Goal: Information Seeking & Learning: Learn about a topic

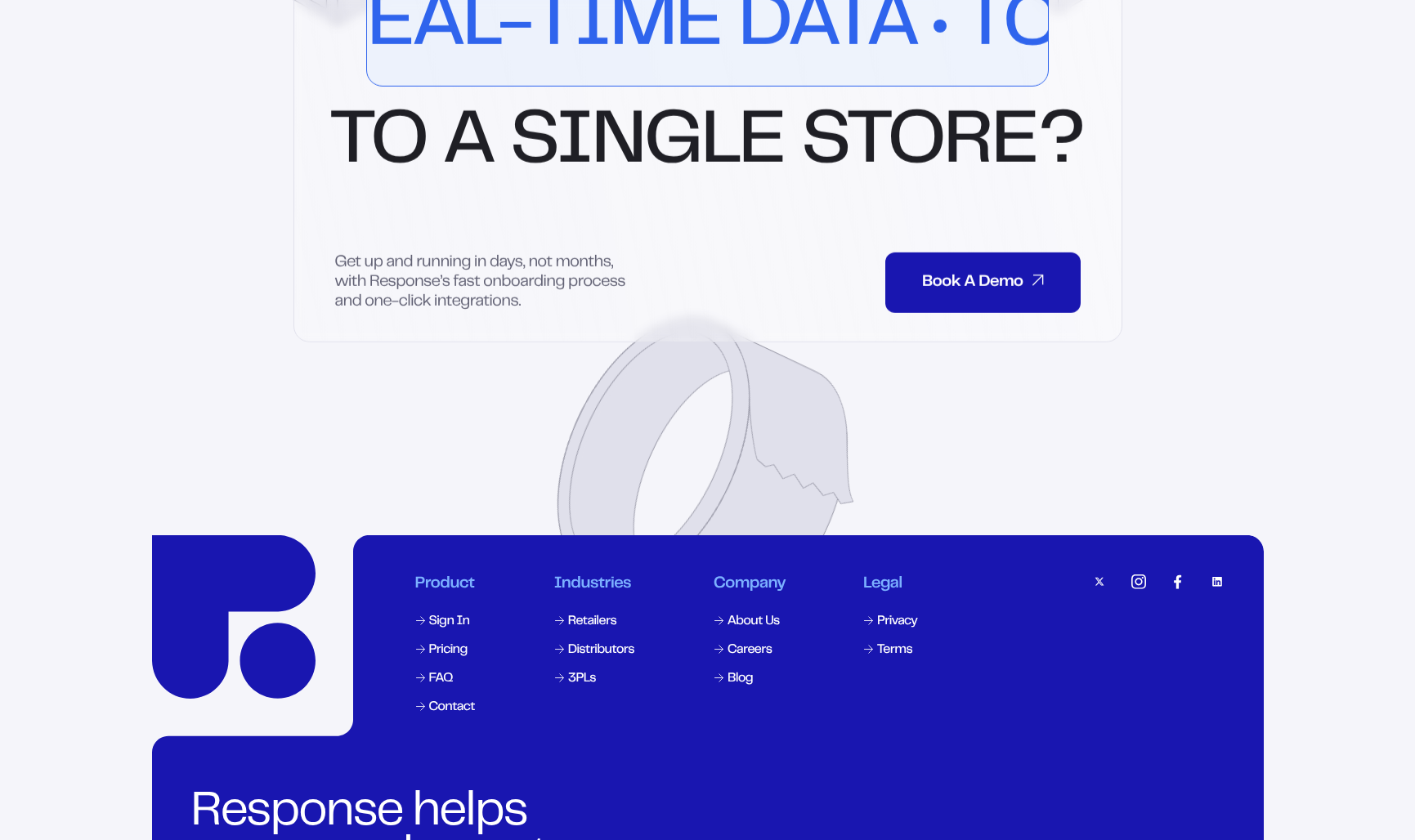
scroll to position [7818, 0]
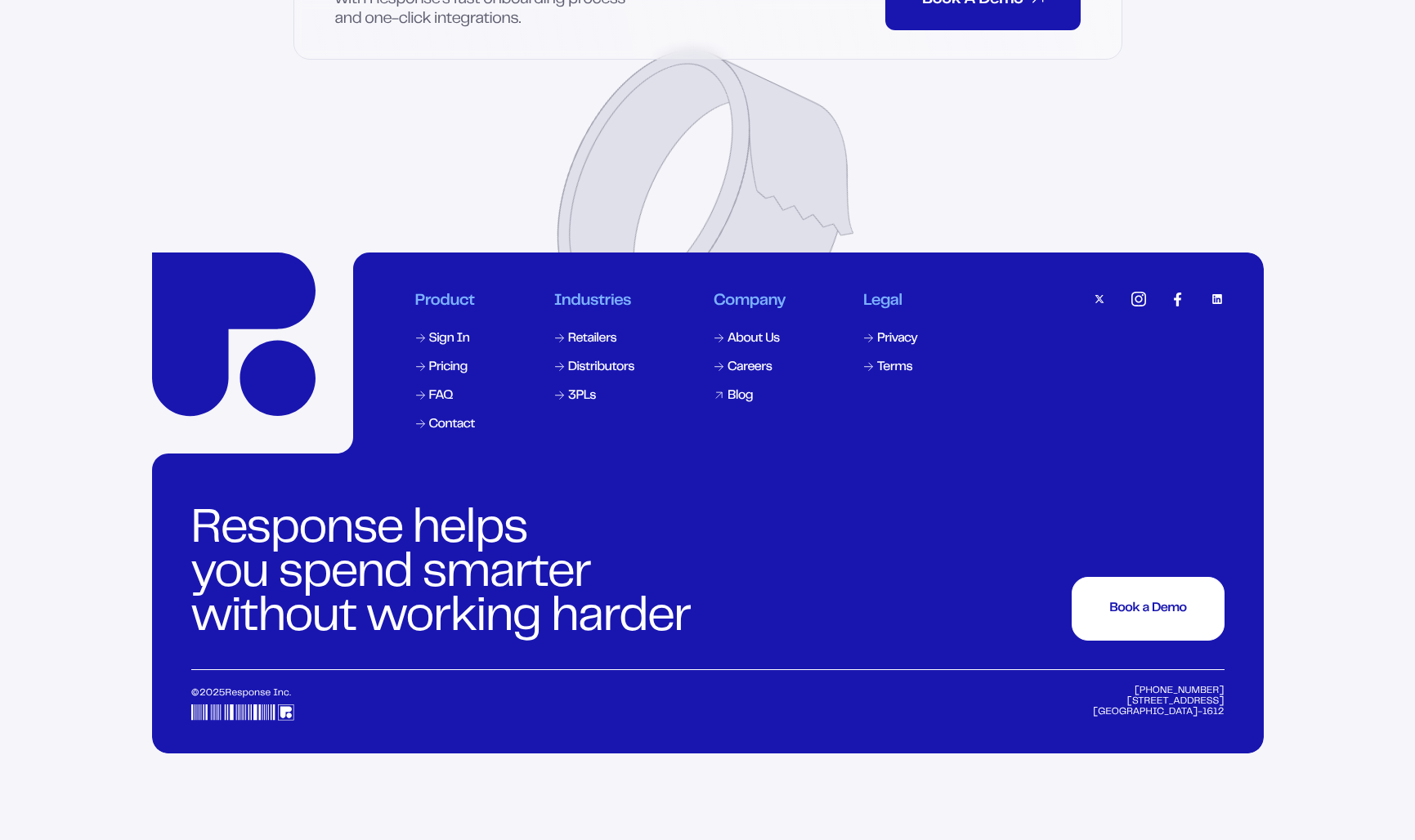
click at [728, 403] on div "Blog" at bounding box center [740, 396] width 26 height 13
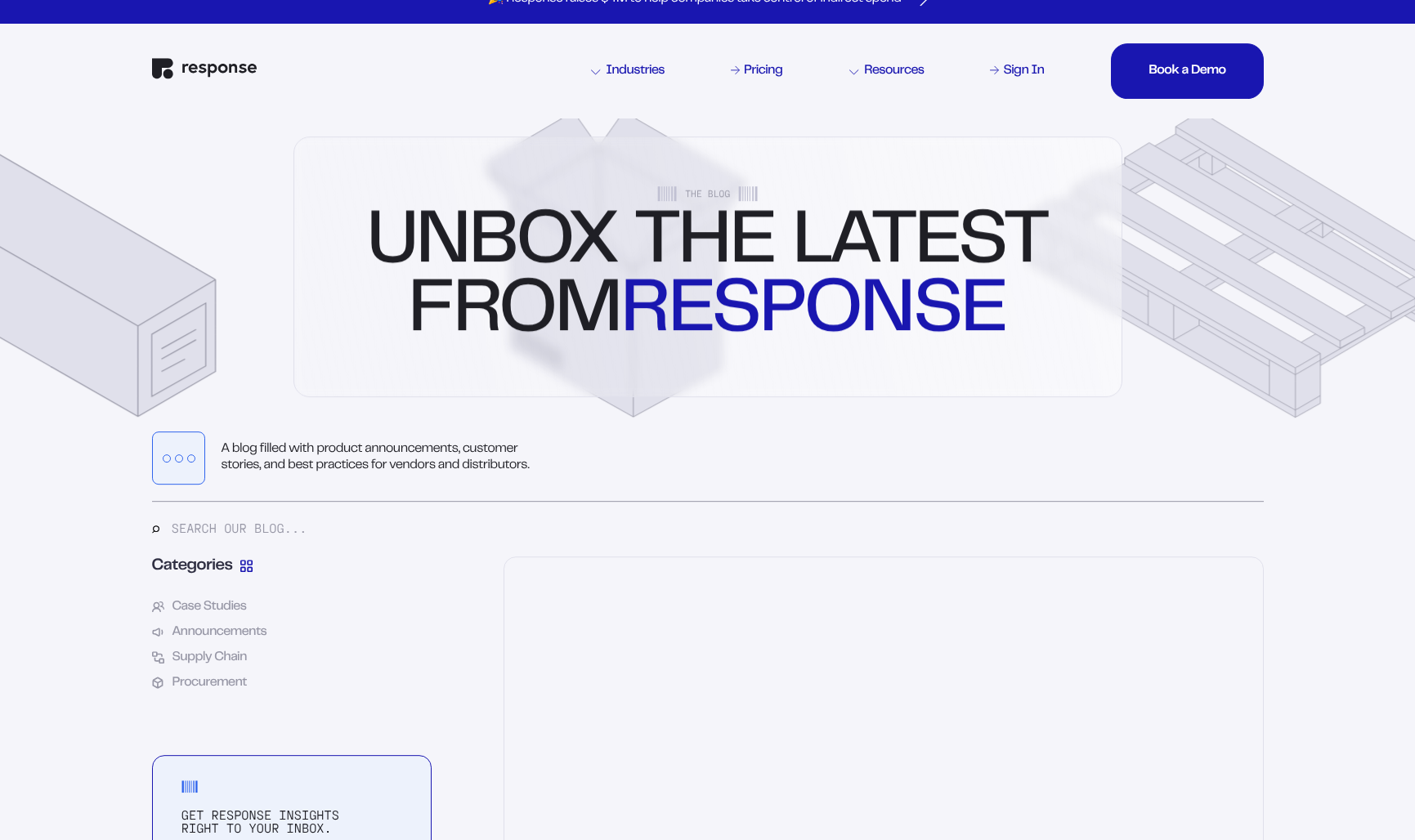
scroll to position [49, 0]
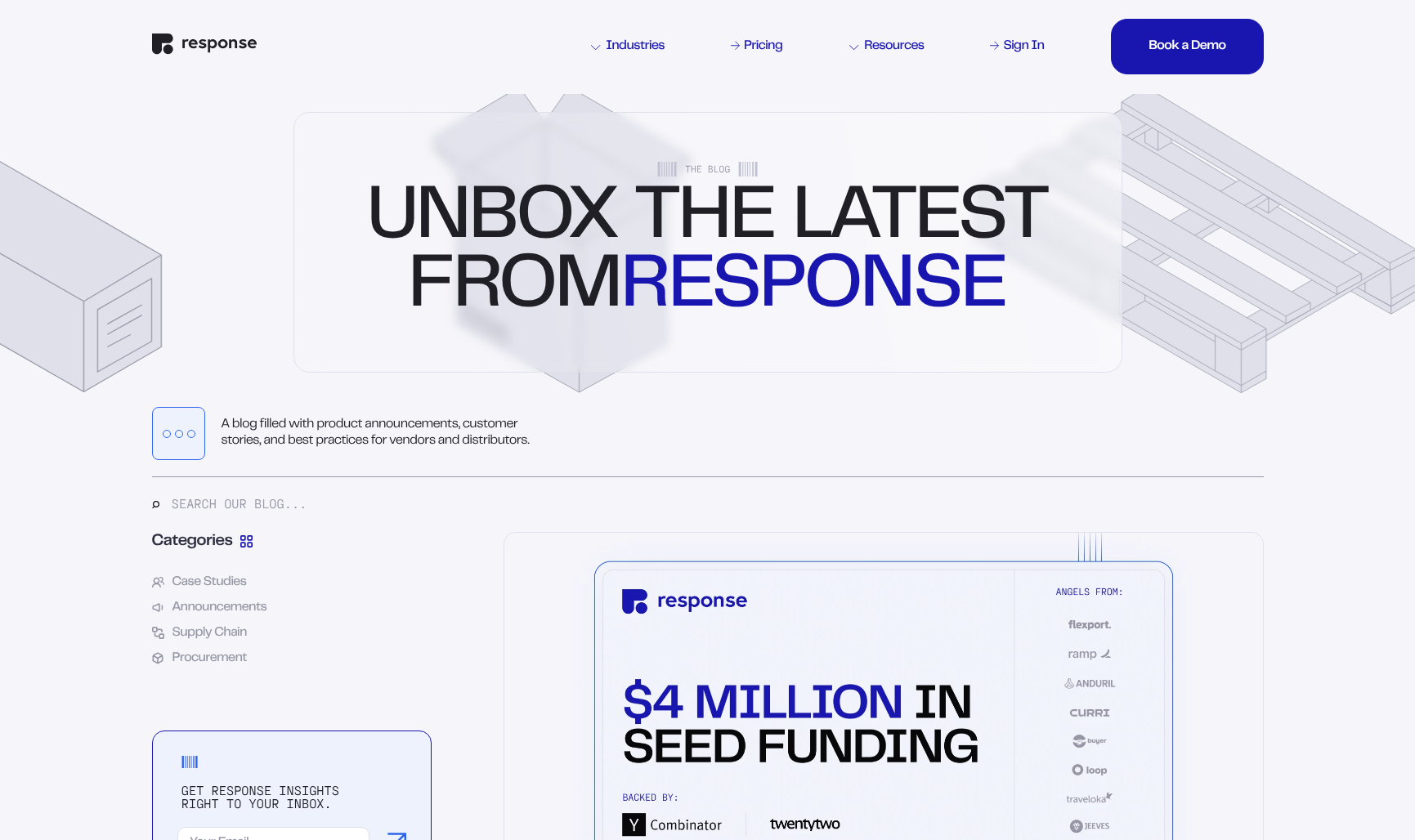
click at [841, 49] on div "Industries Pricing Resources Sign In Book a Demo Book a Demo Book a Demo Book a…" at bounding box center [708, 47] width 1111 height 95
click at [851, 49] on div "Industries Pricing Resources Sign In Book a Demo Book a Demo Book a Demo Book a…" at bounding box center [708, 47] width 1111 height 95
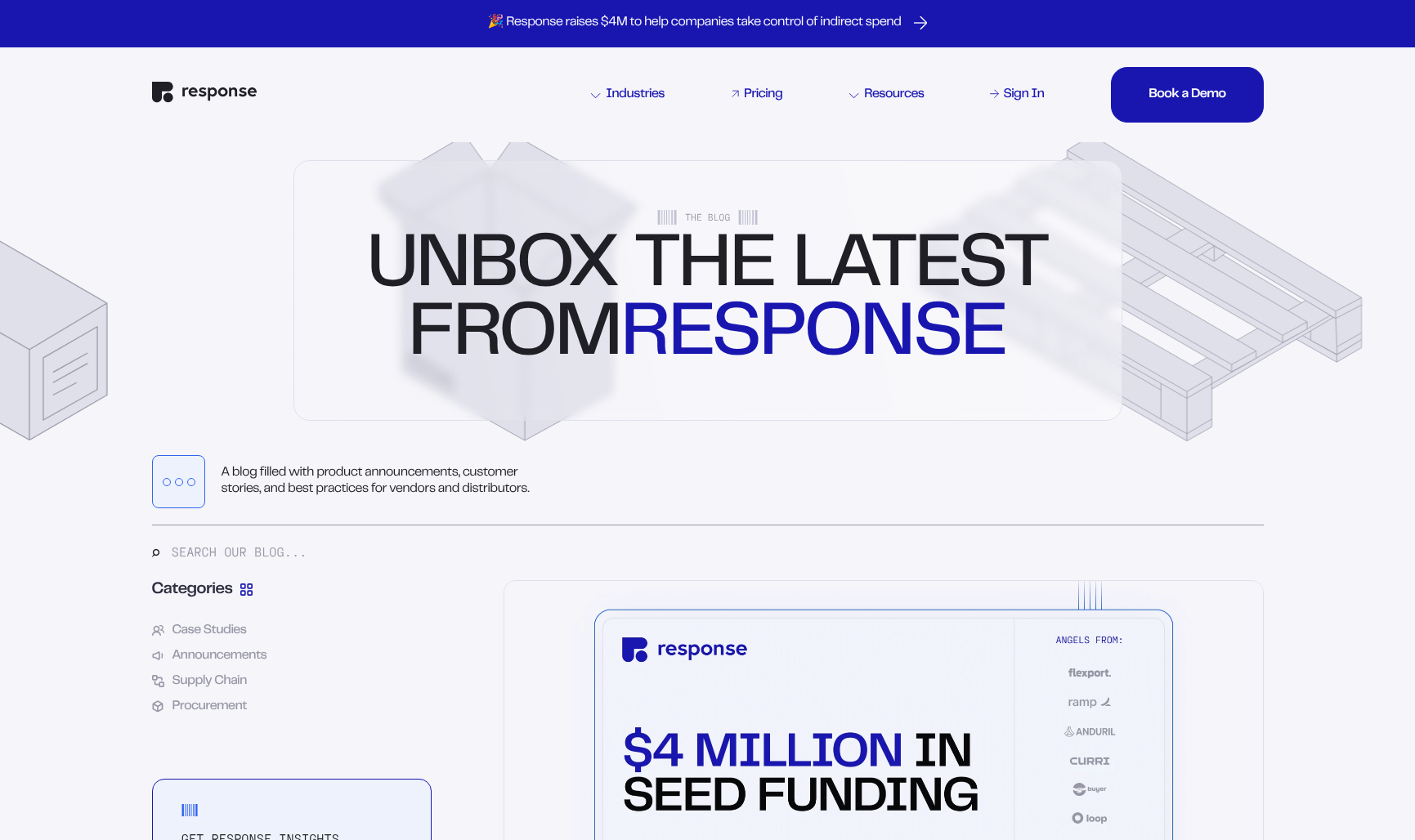
click at [734, 90] on icon at bounding box center [735, 93] width 6 height 6
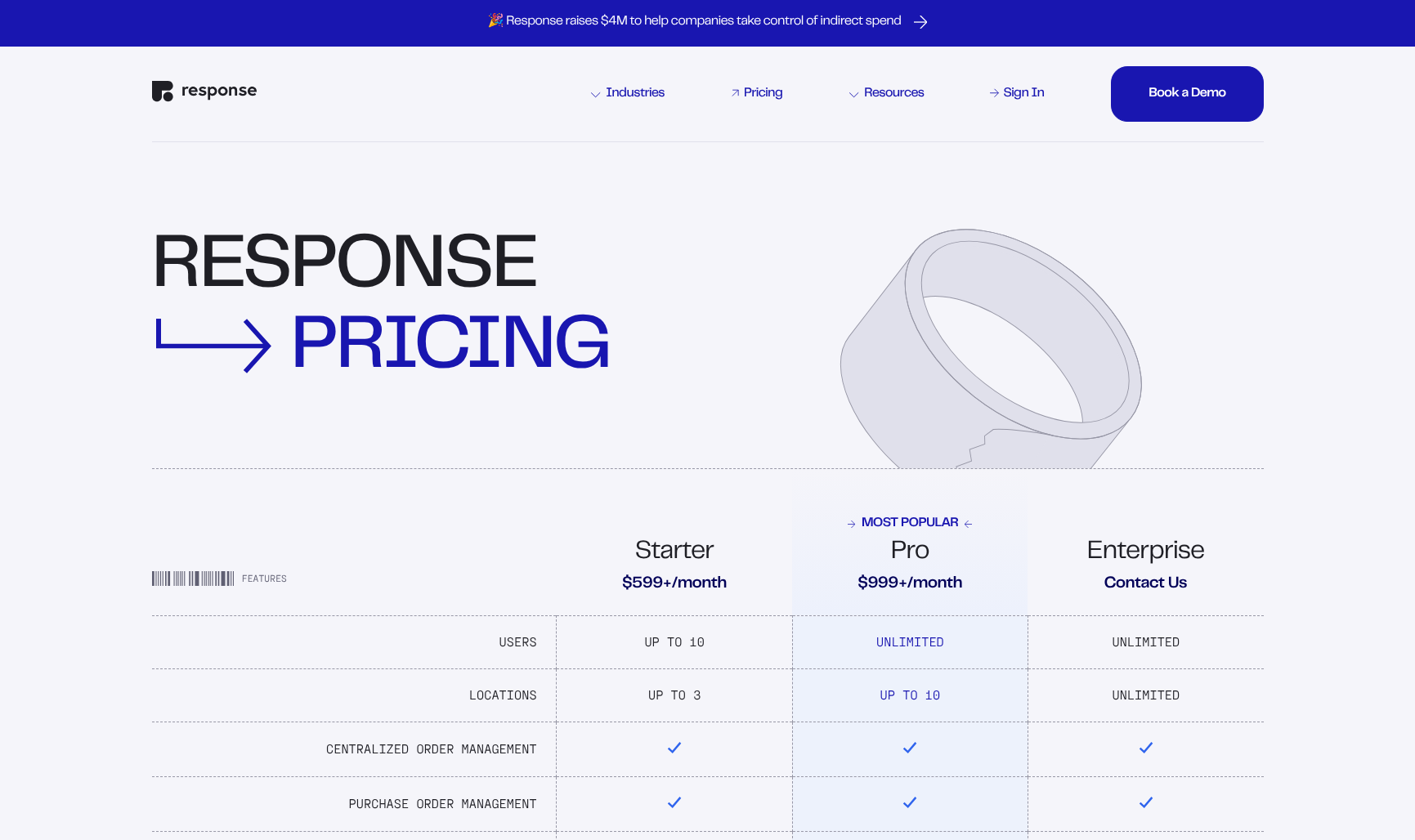
click at [737, 97] on link "Pricing" at bounding box center [757, 94] width 58 height 20
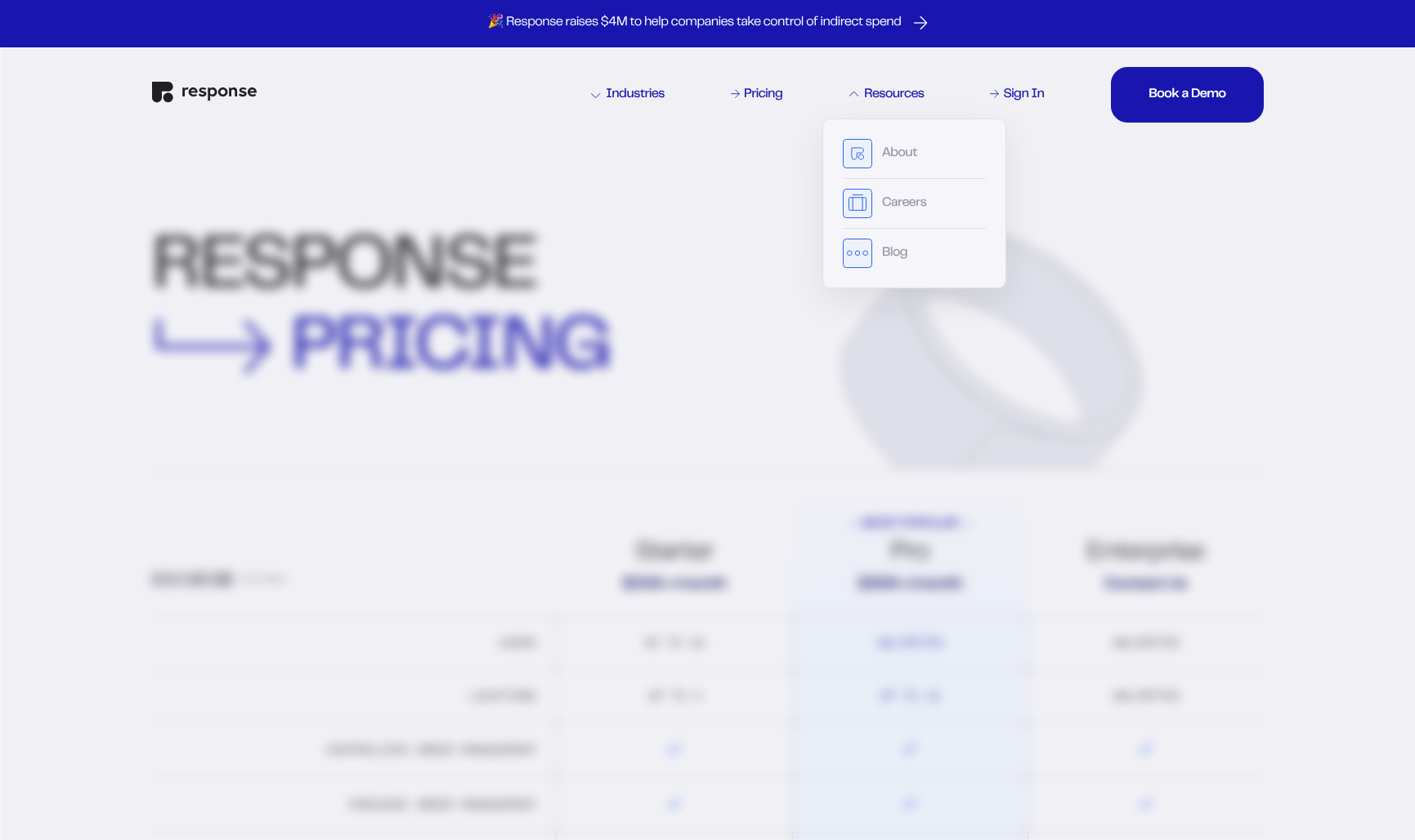
click at [865, 97] on div "Resources" at bounding box center [886, 94] width 74 height 13
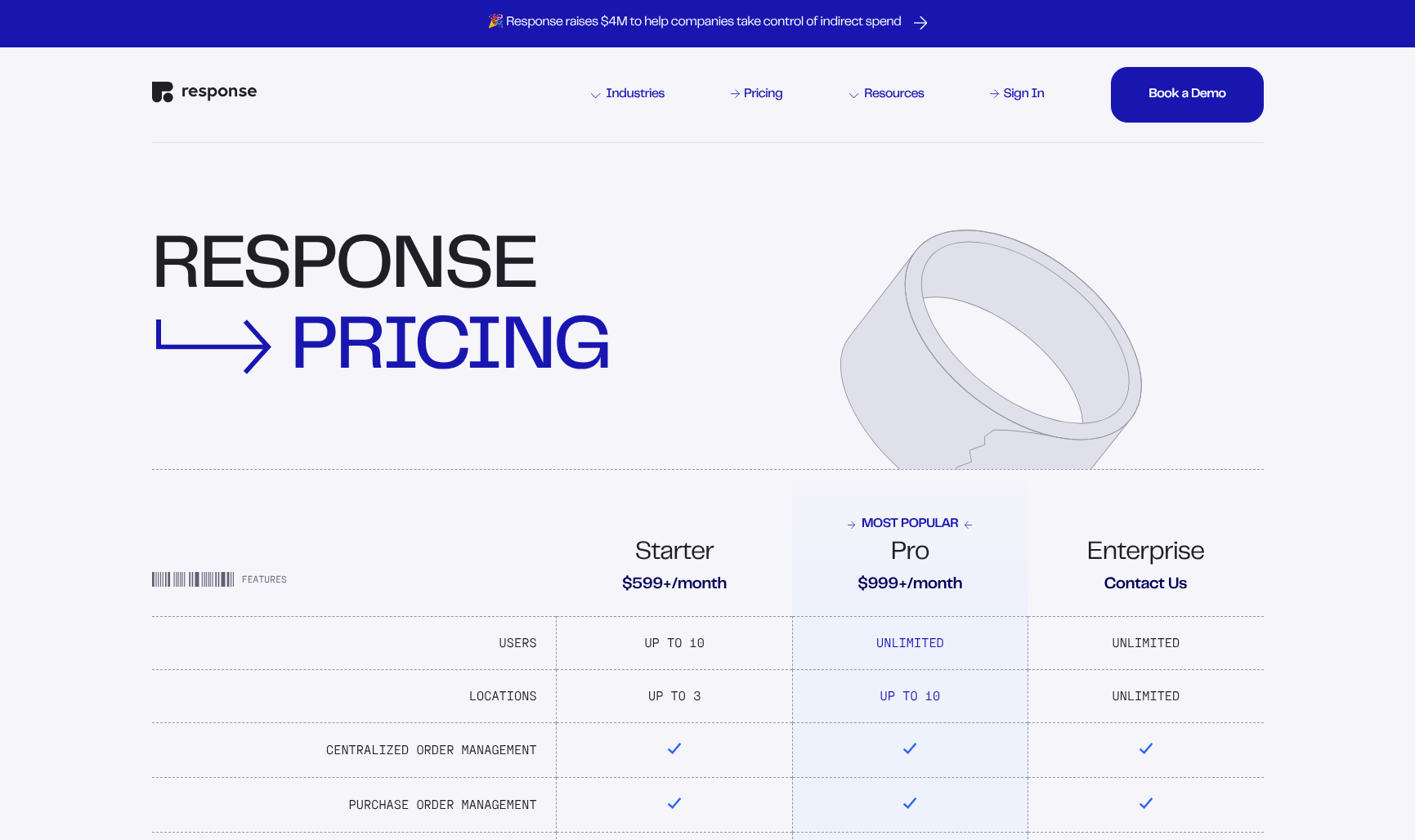
click at [850, 97] on icon at bounding box center [854, 95] width 10 height 10
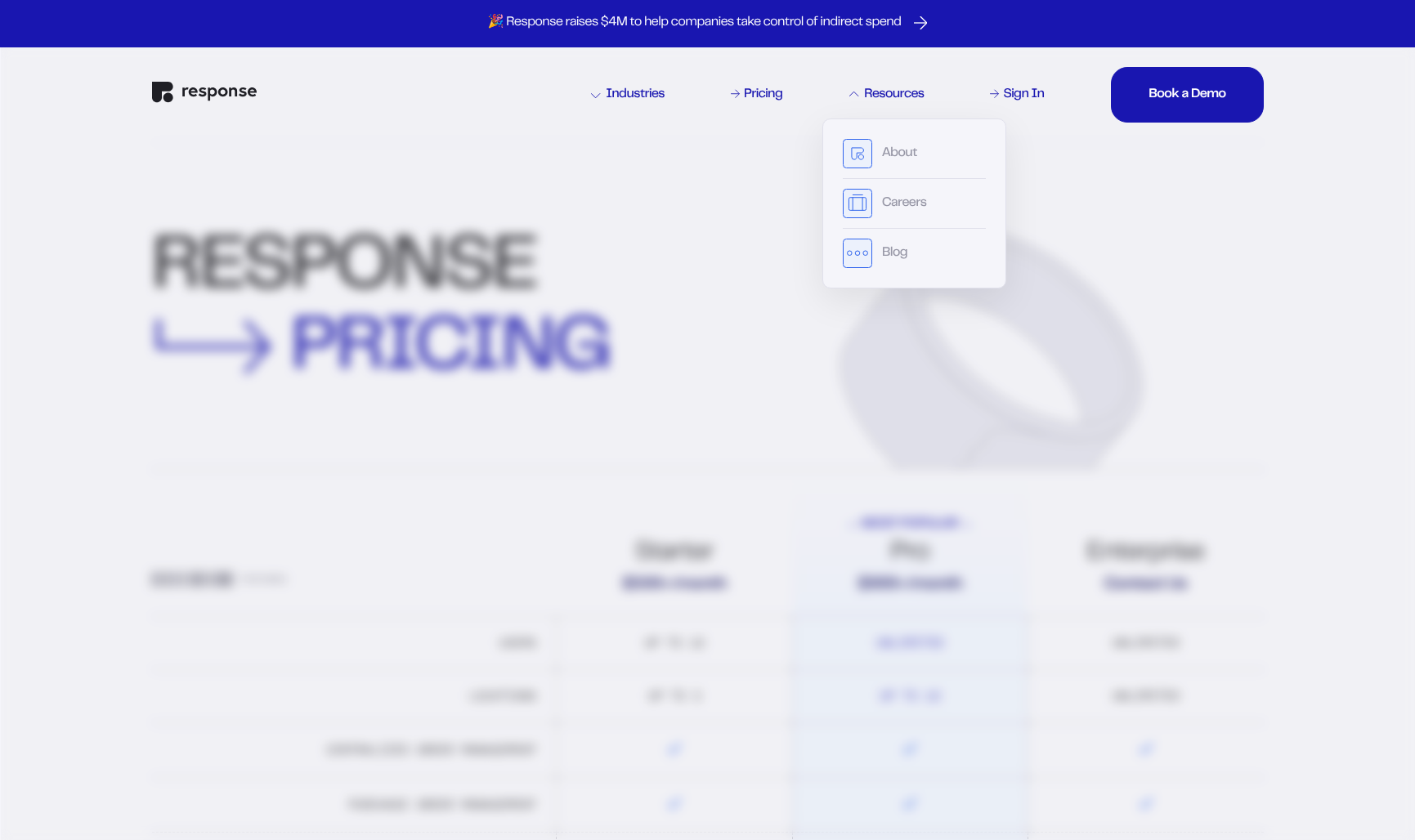
click at [851, 97] on icon at bounding box center [854, 95] width 10 height 10
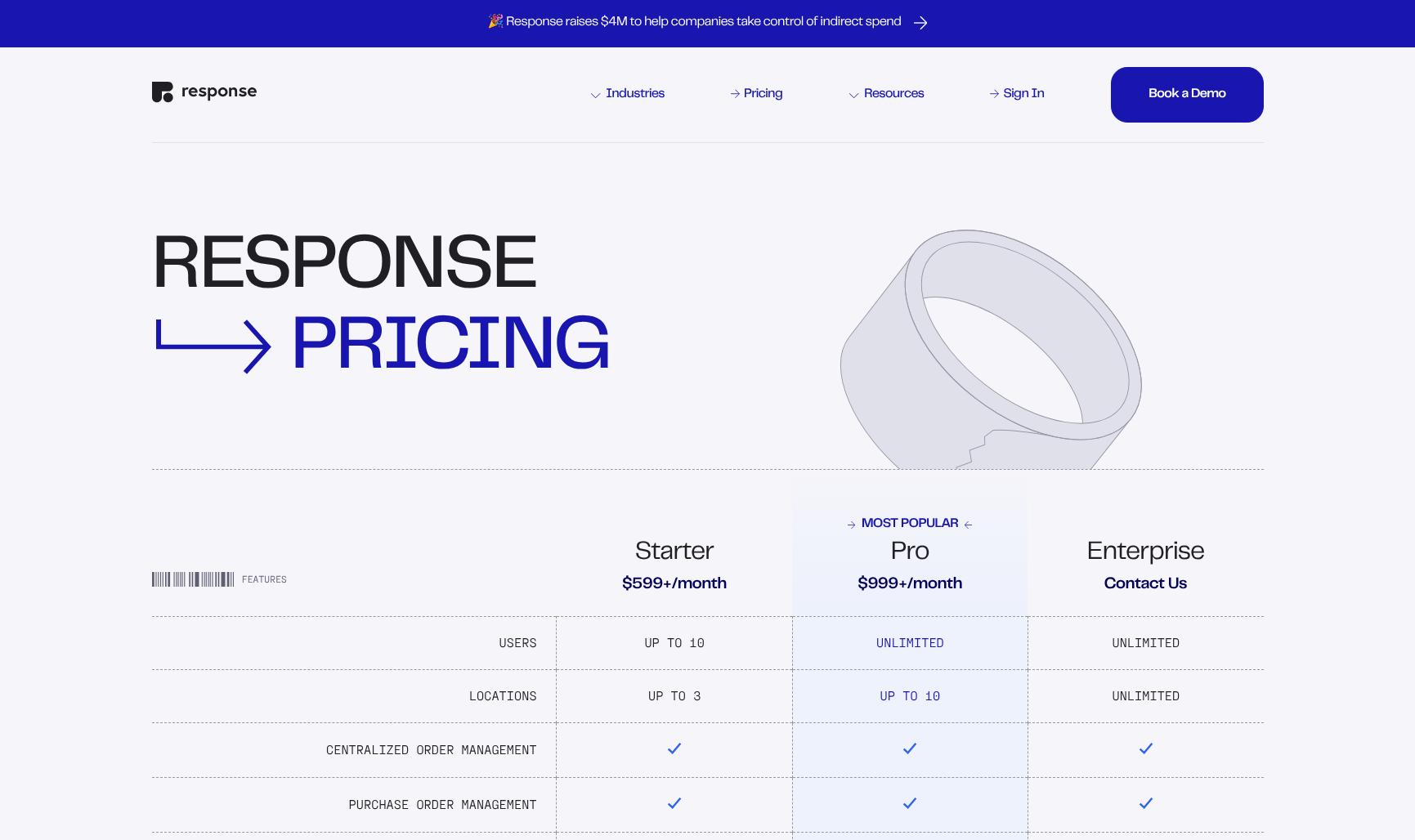
click at [170, 89] on img "Response Home" at bounding box center [203, 91] width 104 height 21
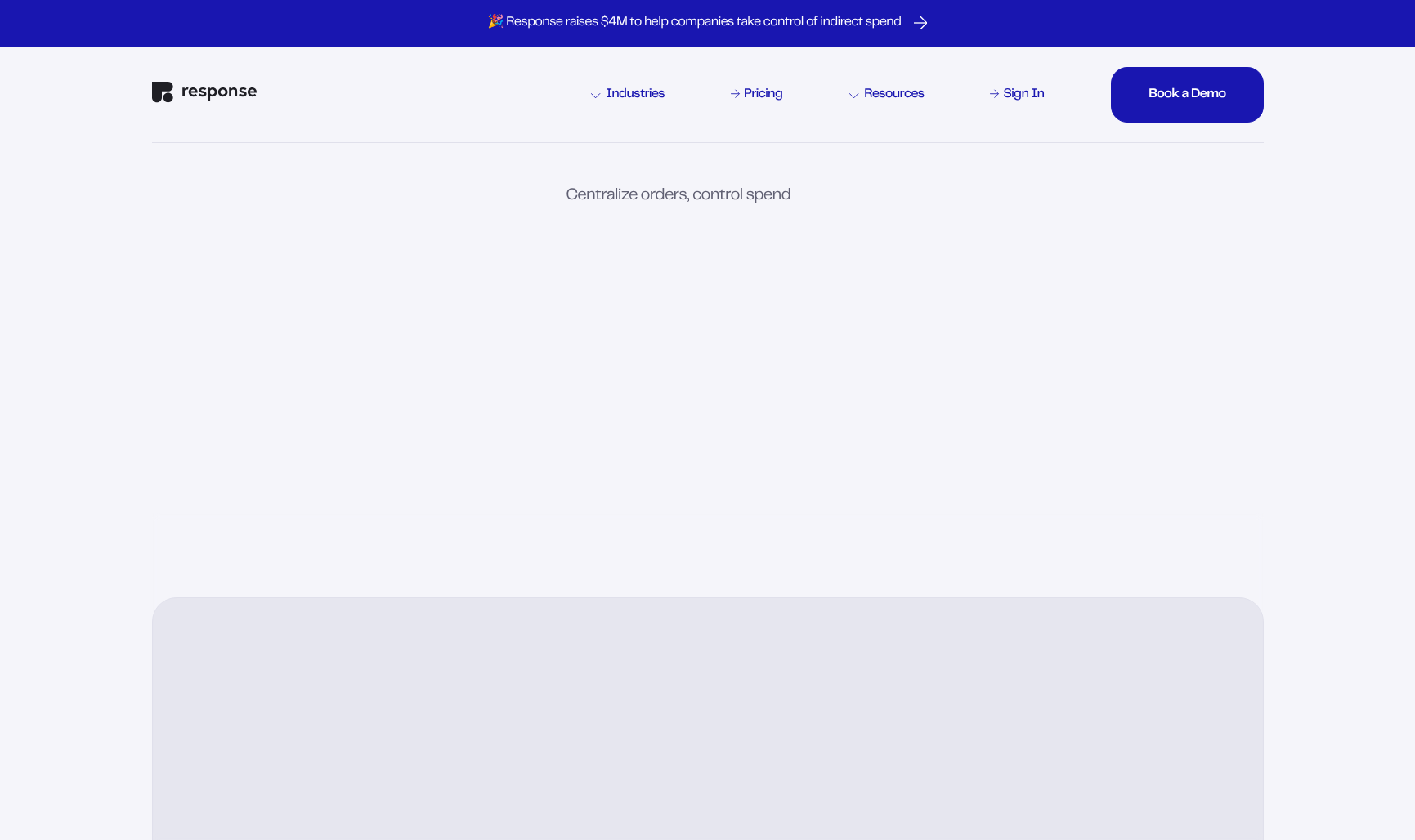
scroll to position [1, 0]
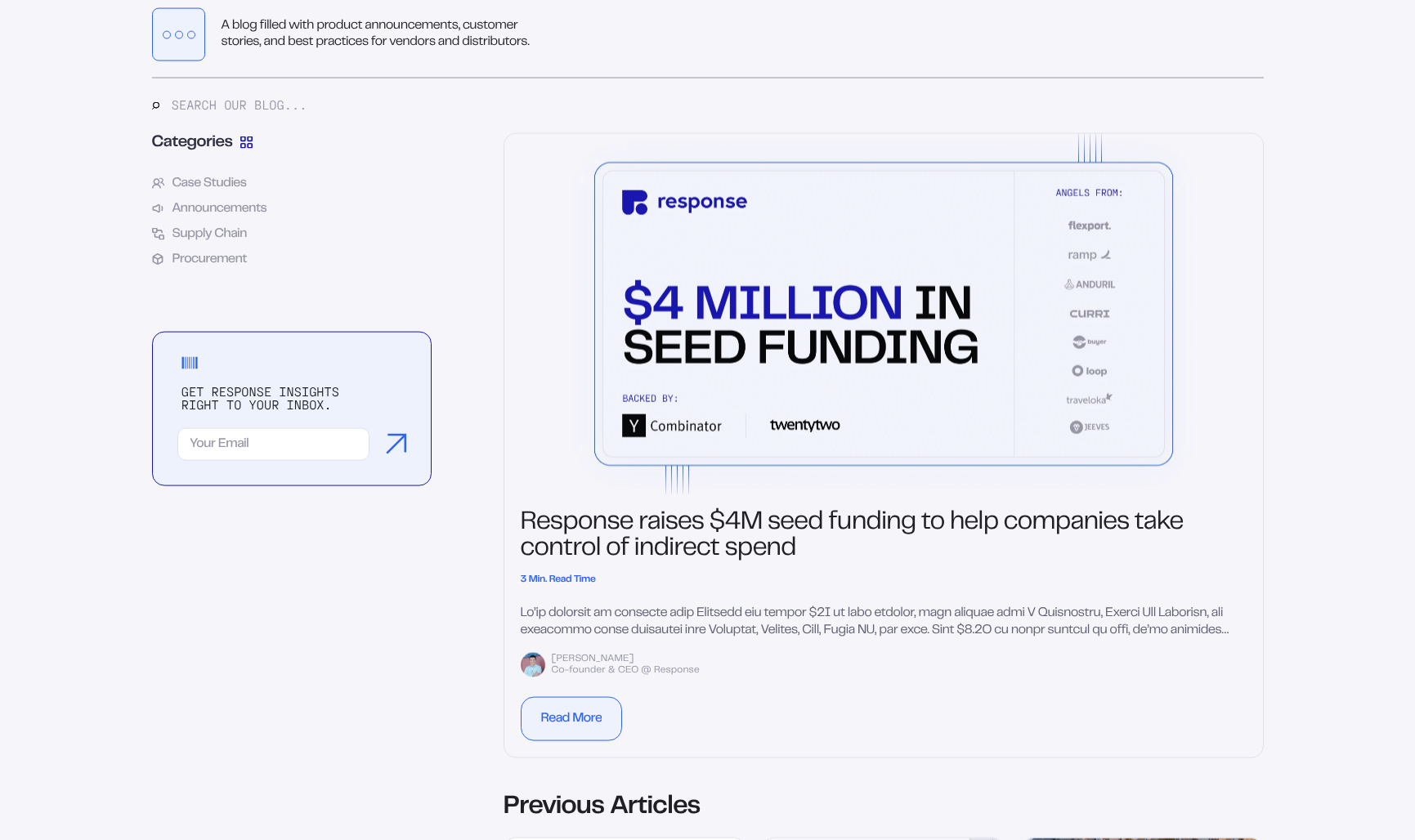
scroll to position [1054, 0]
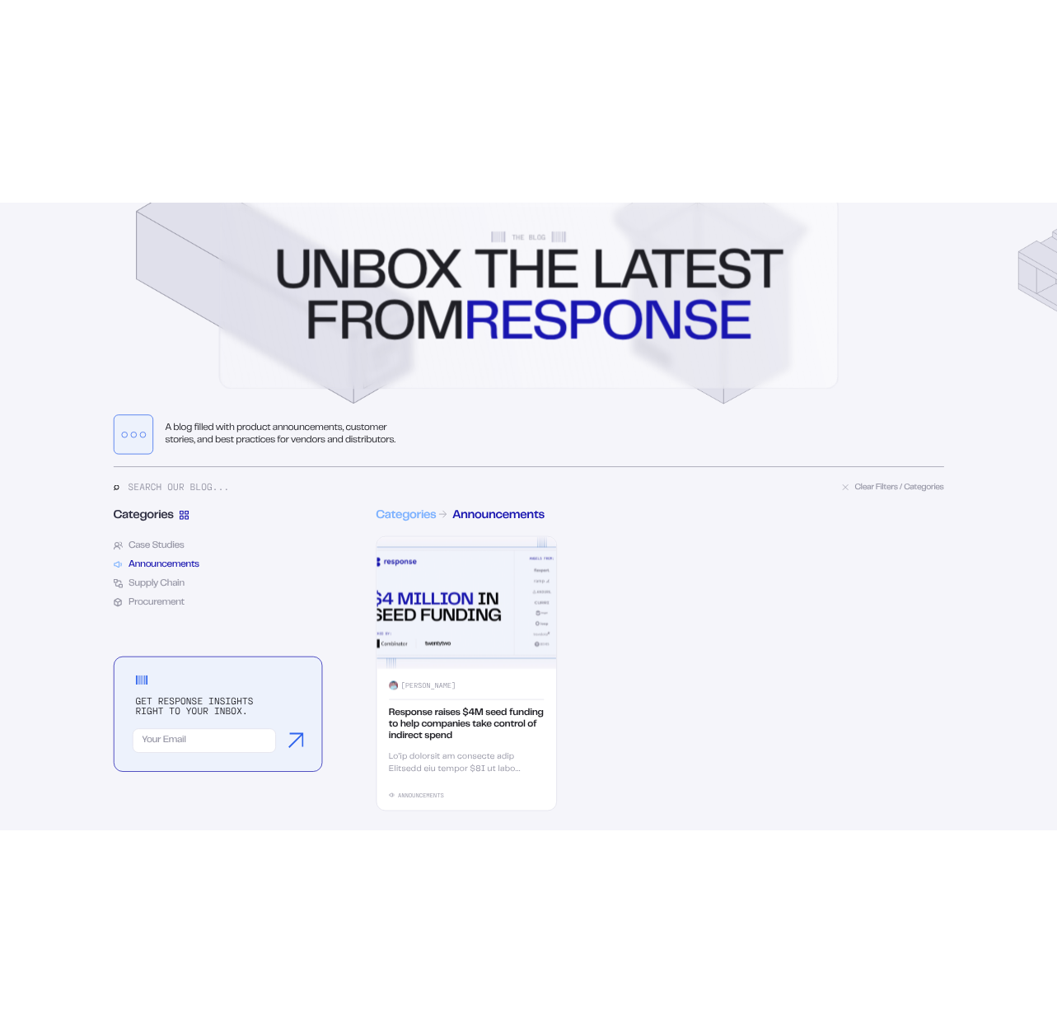
scroll to position [231, 0]
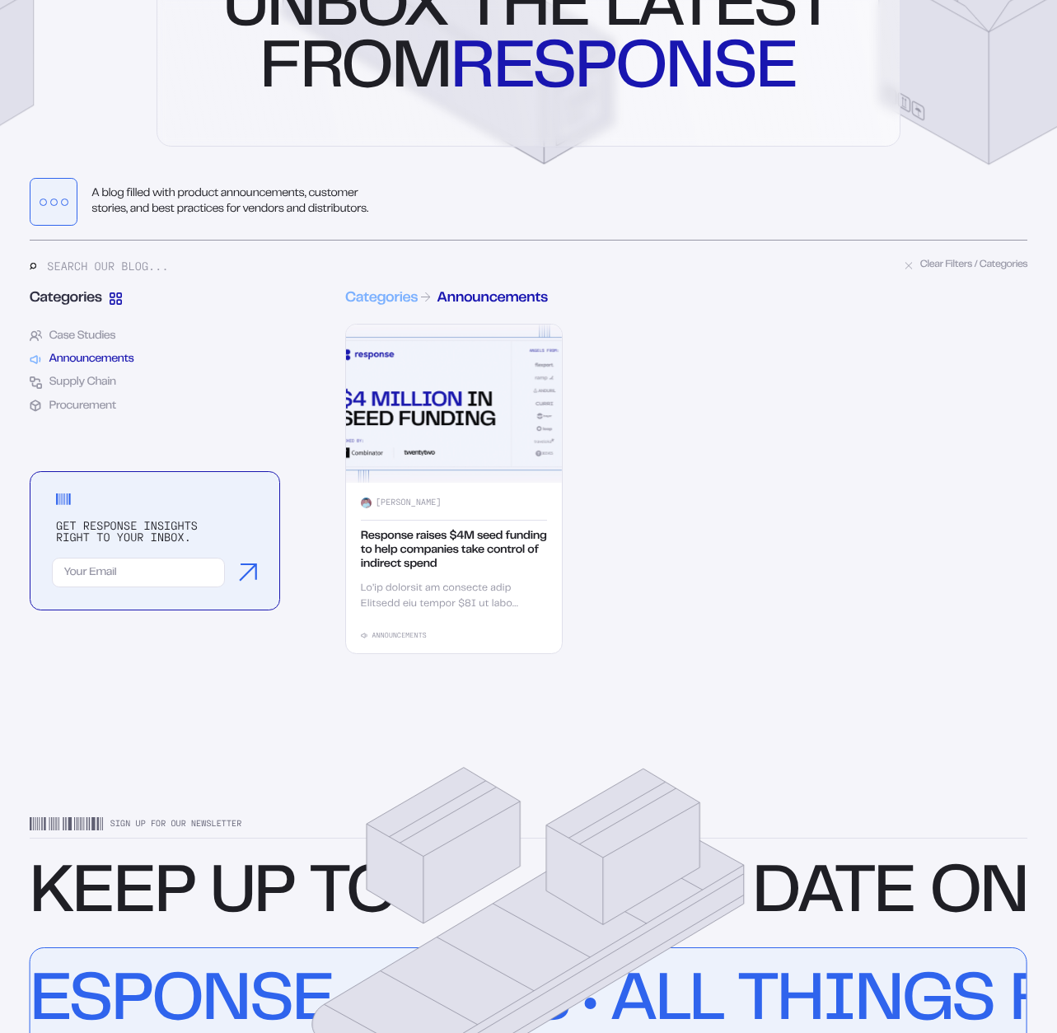
click at [450, 563] on div "Response raises $4M seed funding to help companies take control of indirect spe…" at bounding box center [454, 551] width 187 height 42
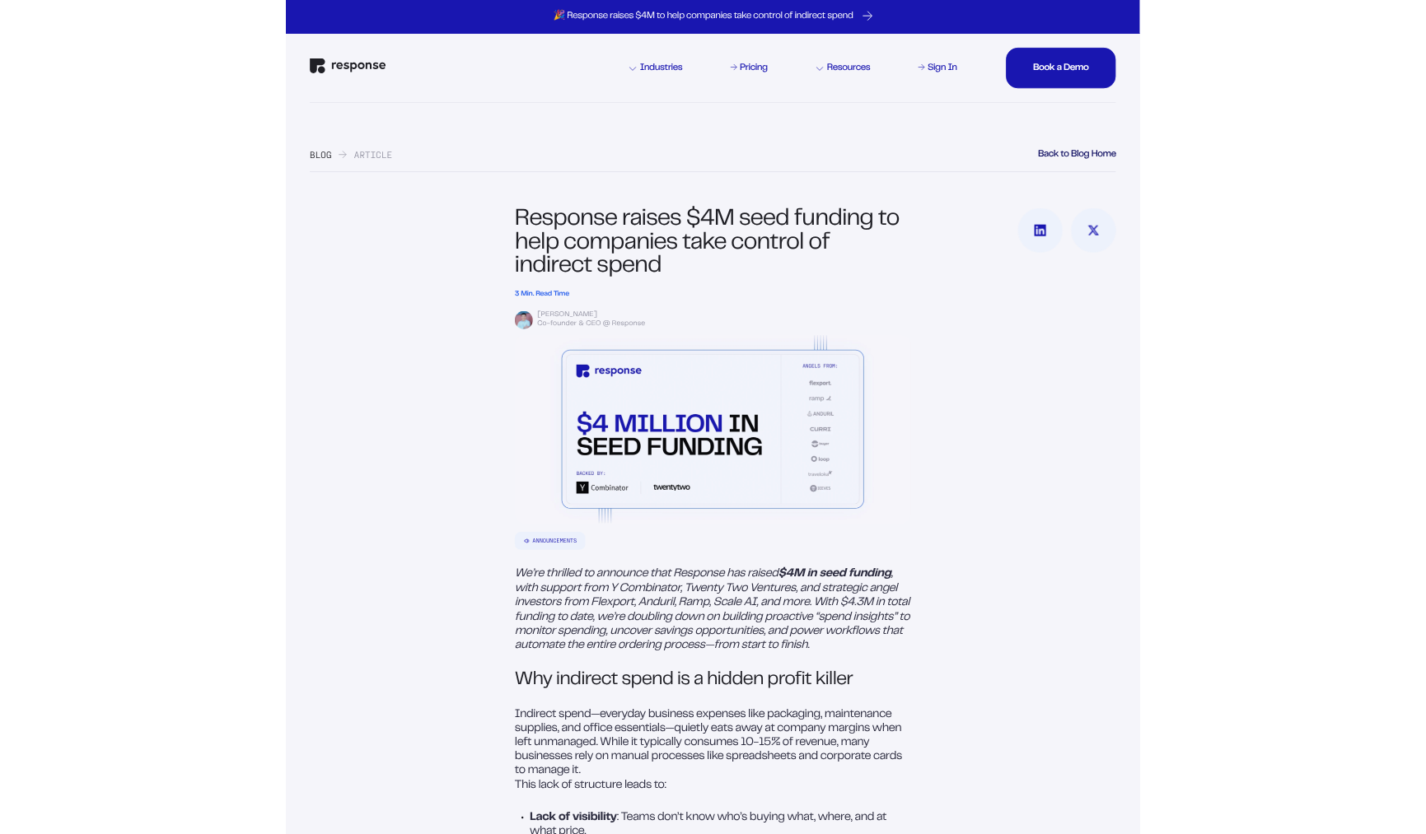
scroll to position [1864, 0]
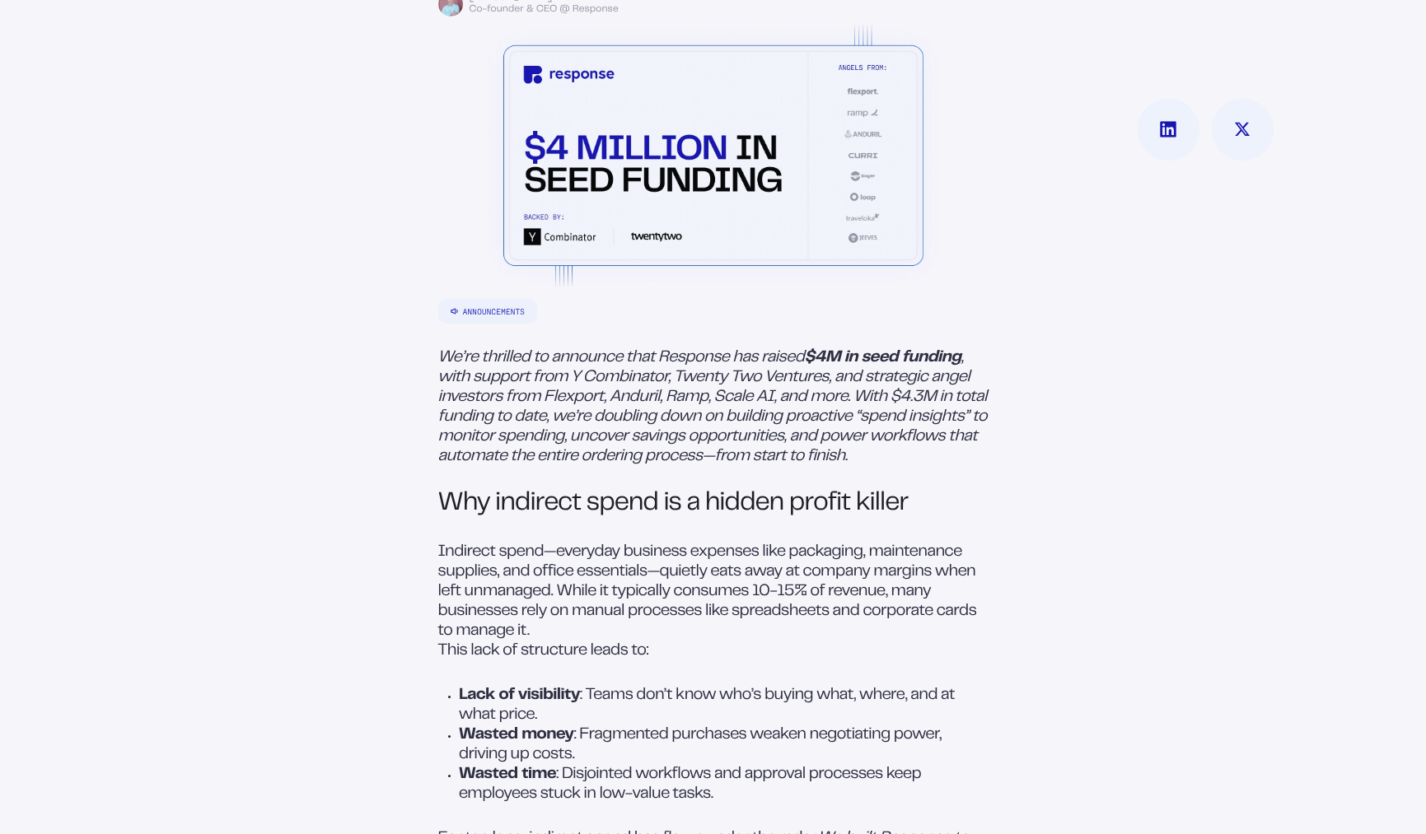
scroll to position [2392, 0]
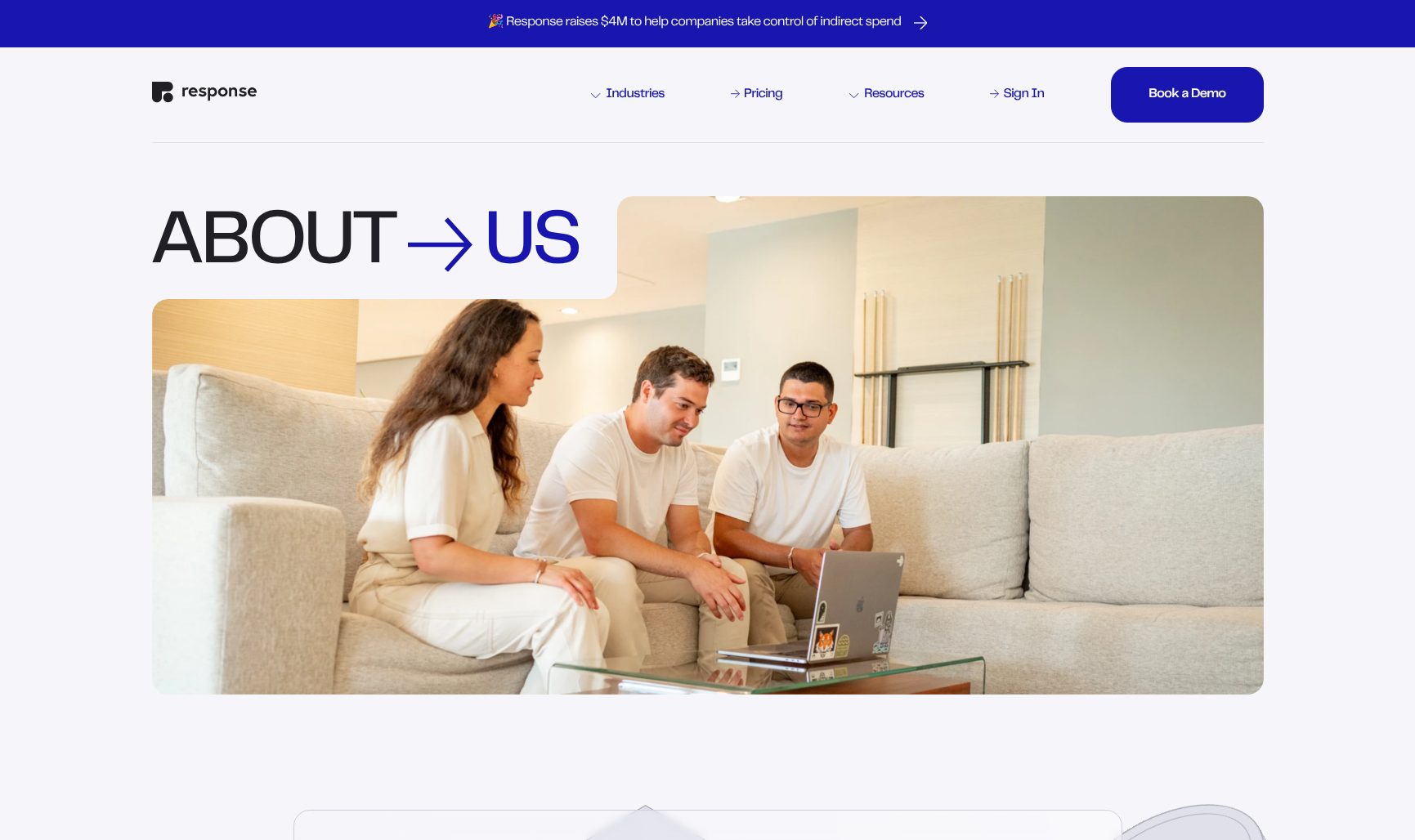
click at [178, 93] on img "Response Home" at bounding box center [203, 91] width 104 height 21
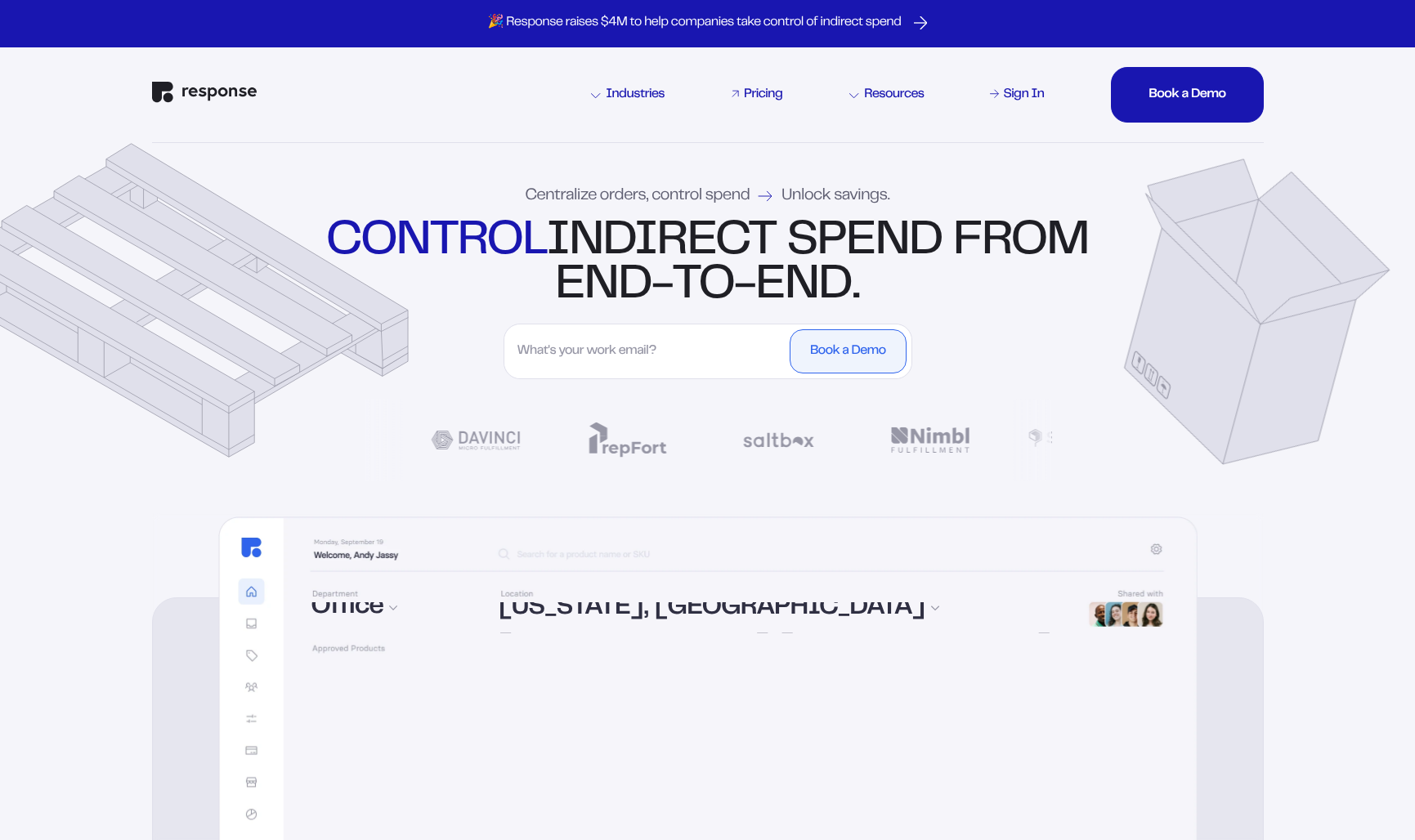
click at [749, 95] on div "Pricing" at bounding box center [763, 94] width 39 height 13
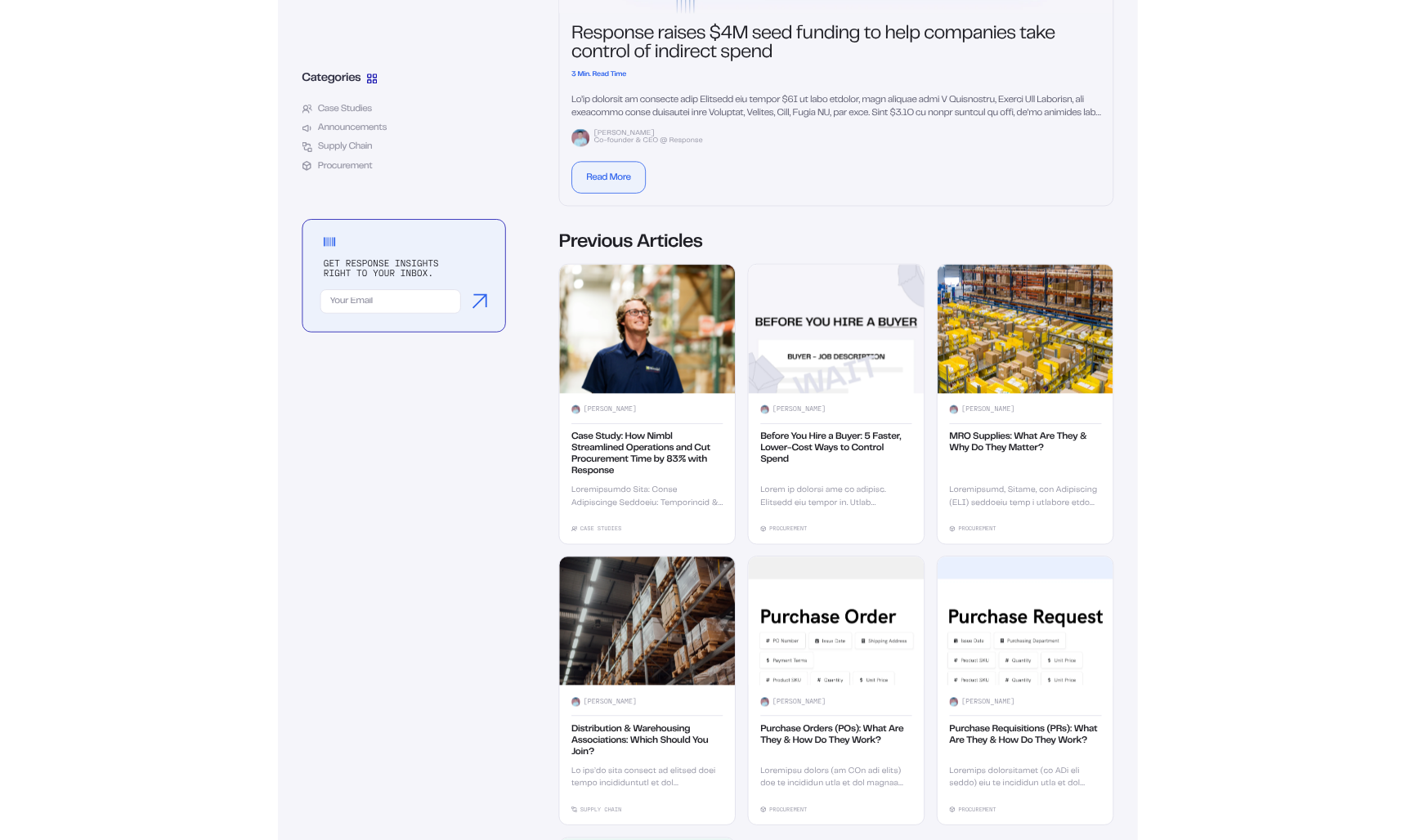
scroll to position [710, 0]
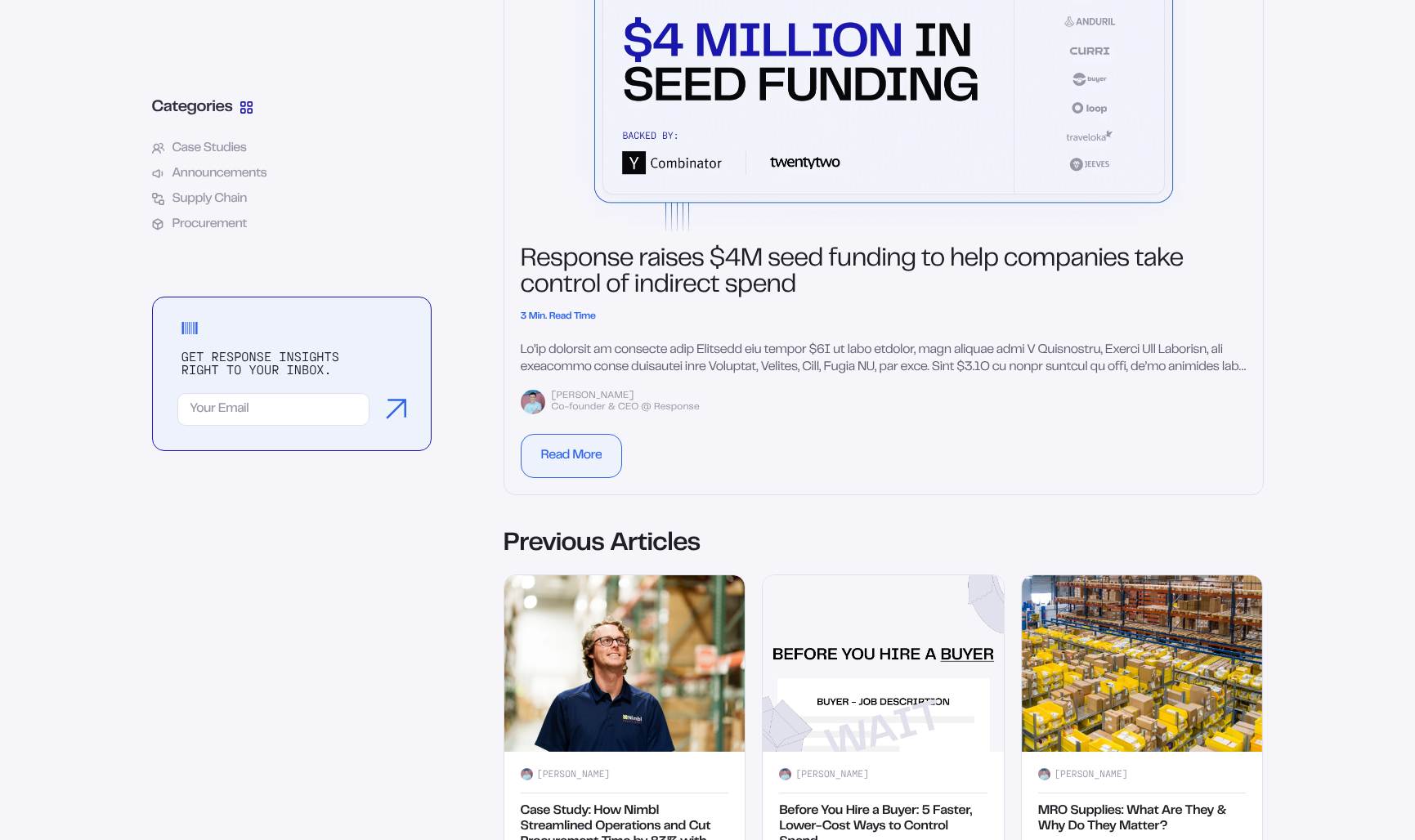
click at [805, 283] on h1 "Response raises $4M seed funding to help companies take control of indirect spe…" at bounding box center [883, 274] width 725 height 53
click at [795, 274] on h1 "Response raises $4M seed funding to help companies take control of indirect spe…" at bounding box center [883, 274] width 725 height 53
click at [588, 456] on div "Read More" at bounding box center [572, 455] width 62 height 13
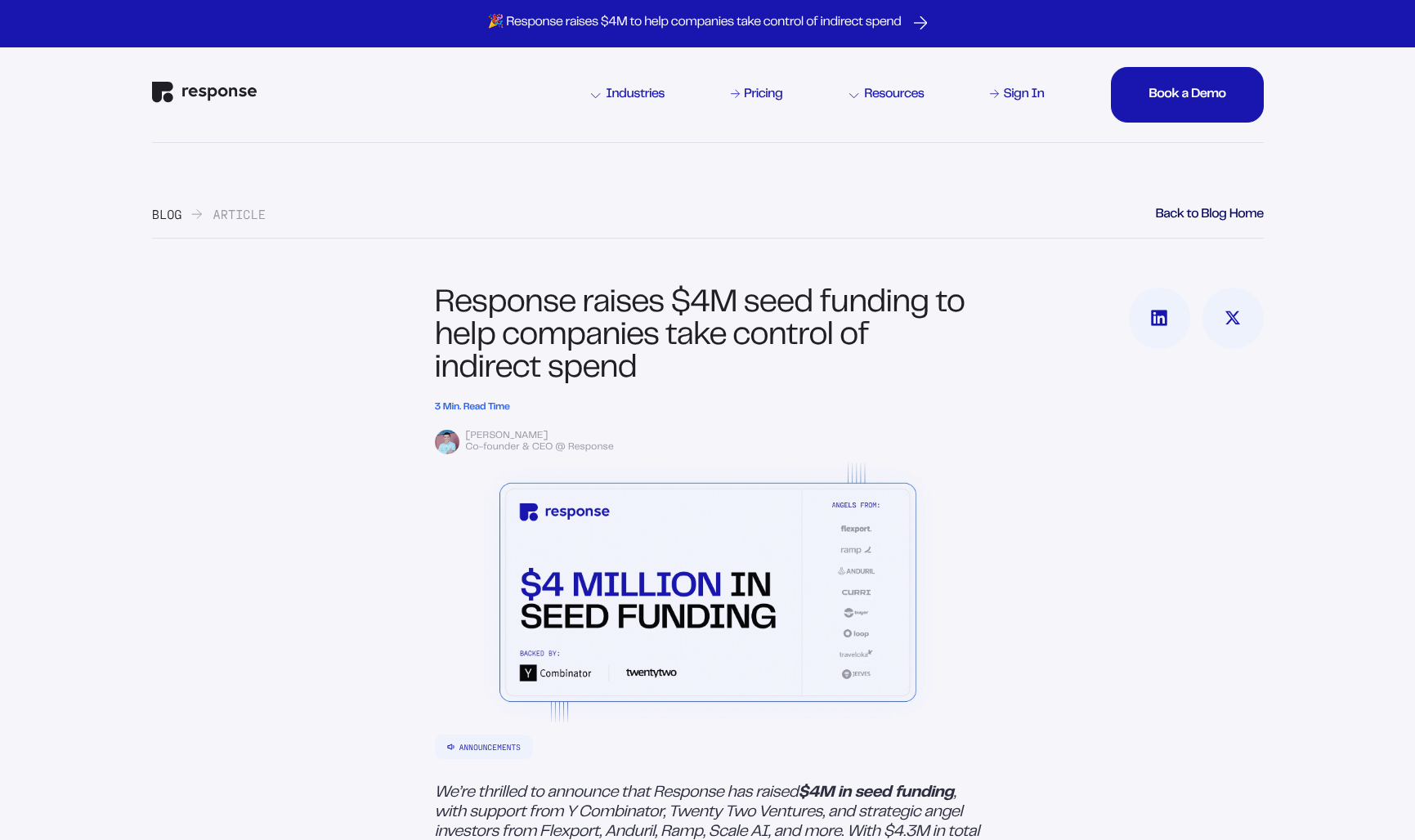
scroll to position [1, 0]
